Goal: Task Accomplishment & Management: Complete application form

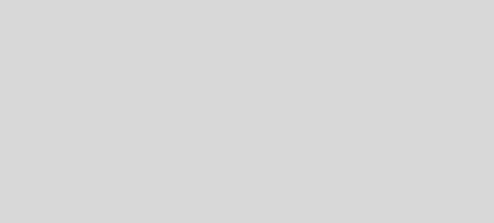
select select "es"
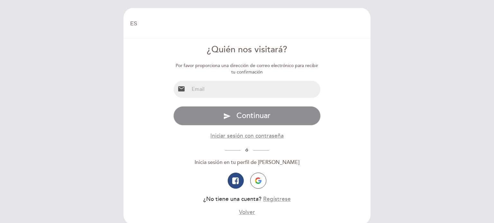
click at [251, 90] on input "email" at bounding box center [254, 89] width 131 height 17
type input "[EMAIL_ADDRESS][DOMAIN_NAME]"
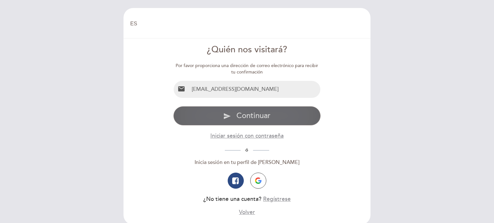
click at [261, 115] on span "Continuar" at bounding box center [253, 115] width 34 height 9
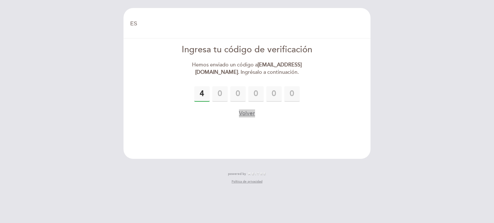
type input "4"
type input "2"
type input "1"
type input "8"
type input "7"
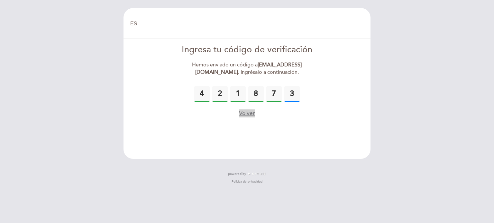
type input "3"
